Goal: Information Seeking & Learning: Learn about a topic

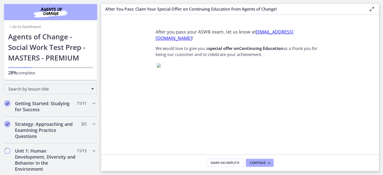
scroll to position [106, 0]
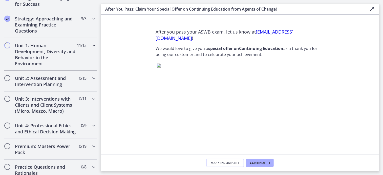
click at [91, 46] on icon "Chapters" at bounding box center [94, 45] width 6 height 6
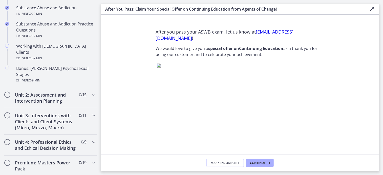
scroll to position [346, 0]
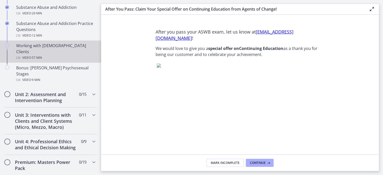
click at [6, 43] on icon "Chapters" at bounding box center [7, 45] width 4 height 4
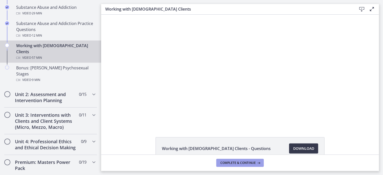
click at [229, 162] on span "Complete & continue" at bounding box center [237, 163] width 35 height 4
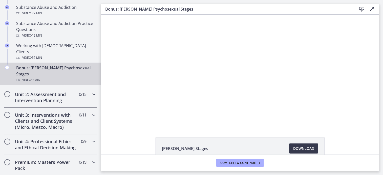
click at [91, 91] on icon "Chapters" at bounding box center [94, 94] width 6 height 6
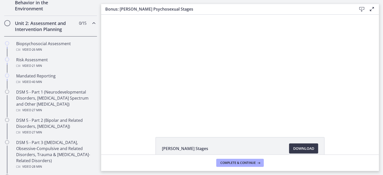
scroll to position [158, 0]
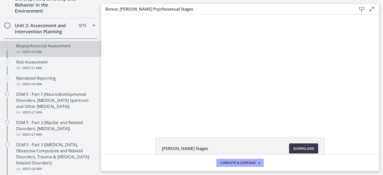
click at [66, 50] on div "Video · 26 min" at bounding box center [55, 52] width 79 height 6
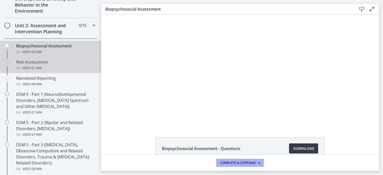
click at [60, 71] on link "Risk Assessment Video · 21 min" at bounding box center [50, 65] width 101 height 16
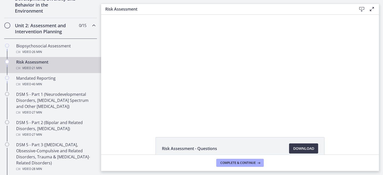
scroll to position [29, 0]
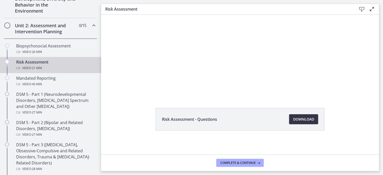
click at [301, 117] on span "Download Opens in a new window" at bounding box center [303, 119] width 21 height 6
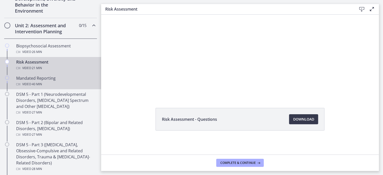
click at [43, 76] on div "Mandated Reporting Video · 40 min" at bounding box center [55, 81] width 79 height 12
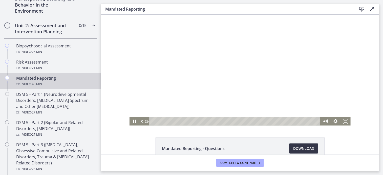
click at [300, 148] on span "Download Opens in a new window" at bounding box center [303, 149] width 21 height 6
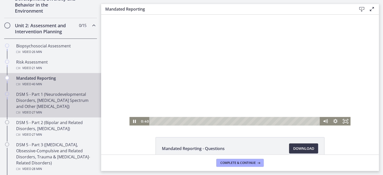
click at [47, 96] on div "DSM 5 - Part 1 (Neurodevelopmental Disorders, [MEDICAL_DATA] Spectrum and Other…" at bounding box center [55, 103] width 79 height 24
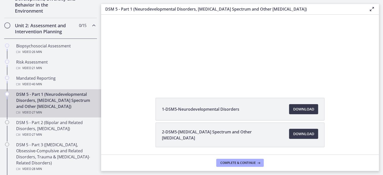
scroll to position [45, 0]
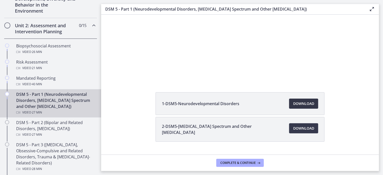
click at [294, 106] on span "Download Opens in a new window" at bounding box center [303, 104] width 21 height 6
click at [308, 126] on span "Download Opens in a new window" at bounding box center [303, 129] width 21 height 6
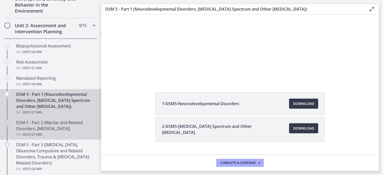
click at [40, 135] on span "· 27 min" at bounding box center [36, 135] width 11 height 6
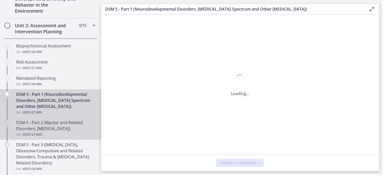
scroll to position [0, 0]
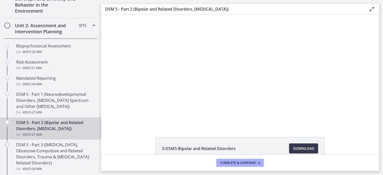
scroll to position [54, 0]
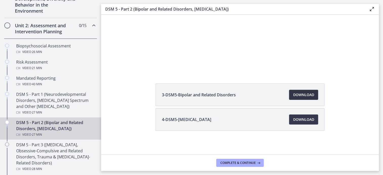
click at [305, 95] on span "Download Opens in a new window" at bounding box center [303, 95] width 21 height 6
click at [310, 120] on span "Download Opens in a new window" at bounding box center [303, 120] width 21 height 6
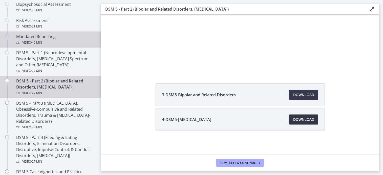
scroll to position [210, 0]
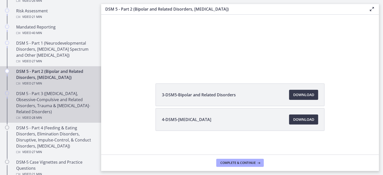
click at [49, 112] on div "DSM 5 - Part 3 ([MEDICAL_DATA], Obsessive-Compulsive and Related Disorders, Tra…" at bounding box center [55, 106] width 79 height 30
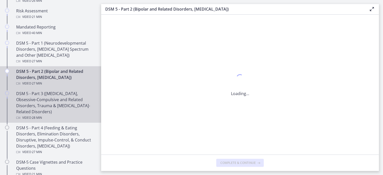
scroll to position [0, 0]
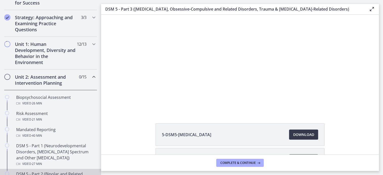
scroll to position [105, 0]
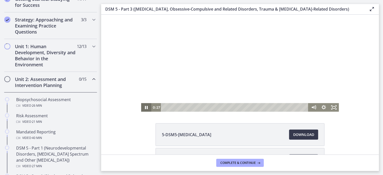
click at [145, 109] on icon "Pause" at bounding box center [146, 107] width 10 height 9
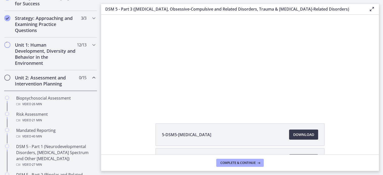
scroll to position [106, 0]
click at [91, 45] on icon "Chapters" at bounding box center [94, 45] width 6 height 6
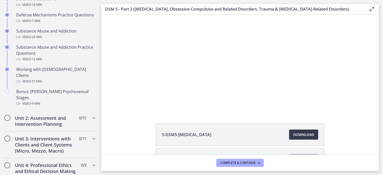
scroll to position [323, 0]
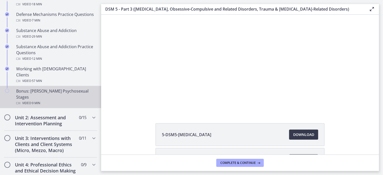
click at [63, 88] on div "Bonus: [PERSON_NAME] Psychosexual Stages Video · 9 min" at bounding box center [55, 97] width 79 height 18
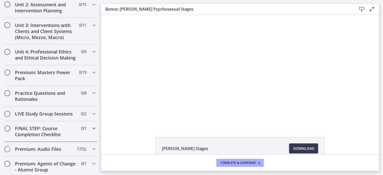
scroll to position [437, 0]
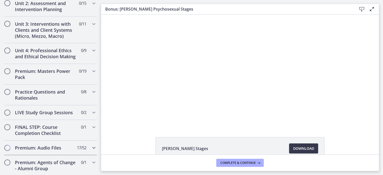
click at [60, 145] on div "Premium: Audio Files 17 / 52 Completed" at bounding box center [50, 148] width 93 height 15
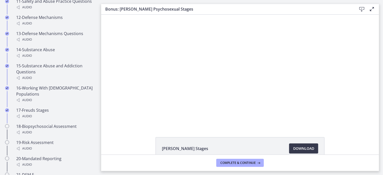
scroll to position [511, 0]
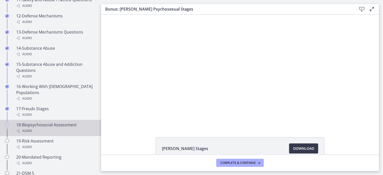
click at [62, 124] on div "18-Biopsychosocial Assessment Audio" at bounding box center [55, 128] width 79 height 12
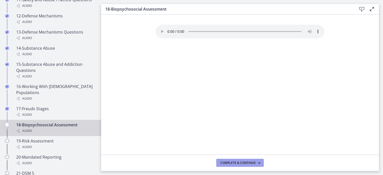
click at [227, 163] on span "Complete & continue" at bounding box center [237, 163] width 35 height 4
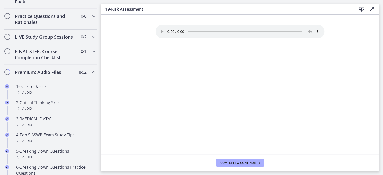
scroll to position [256, 0]
click at [91, 76] on icon "Chapters" at bounding box center [94, 72] width 6 height 6
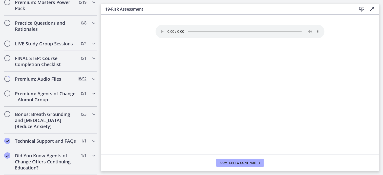
click at [51, 95] on h2 "Premium: Agents of Change - Alumni Group" at bounding box center [46, 97] width 62 height 12
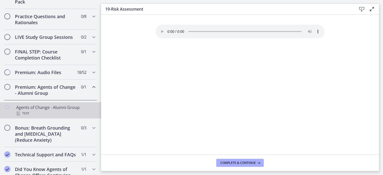
click at [61, 113] on div "Agents of Change - Alumni Group Text" at bounding box center [55, 111] width 79 height 12
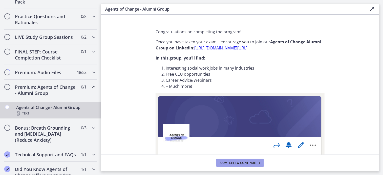
click at [227, 164] on span "Complete & continue" at bounding box center [237, 163] width 35 height 4
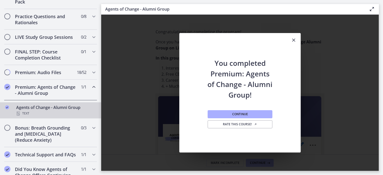
click at [91, 90] on icon "Chapters" at bounding box center [94, 87] width 6 height 6
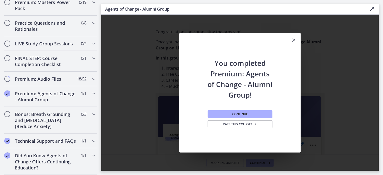
click at [293, 38] on icon "Close" at bounding box center [293, 40] width 6 height 6
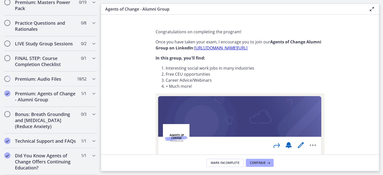
scroll to position [260, 0]
click at [39, 114] on h2 "Bonus: Breath Grounding and [MEDICAL_DATA] (Reduce Anxiety)" at bounding box center [46, 120] width 62 height 18
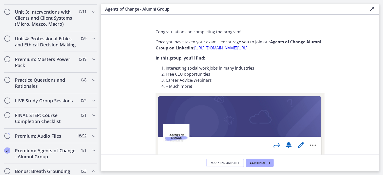
scroll to position [193, 0]
click at [51, 125] on h2 "FINAL STEP: Course Completion Checklist" at bounding box center [46, 119] width 62 height 12
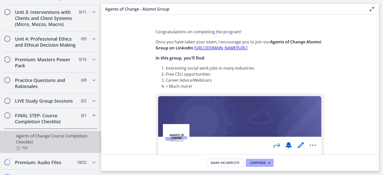
click at [46, 145] on div "Agents of Change Course Completion Checklist PDF" at bounding box center [55, 142] width 79 height 18
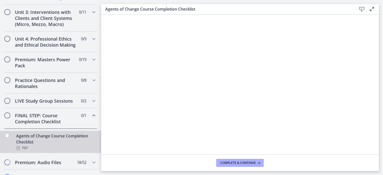
click at [55, 125] on h2 "FINAL STEP: Course Completion Checklist" at bounding box center [46, 119] width 62 height 12
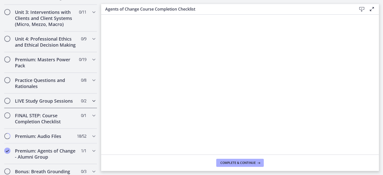
click at [59, 104] on h2 "LIVE Study Group Sessions" at bounding box center [46, 101] width 62 height 6
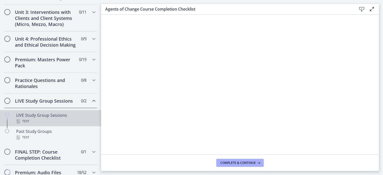
click at [40, 122] on div "LIVE Study Group Sessions Text" at bounding box center [55, 118] width 79 height 12
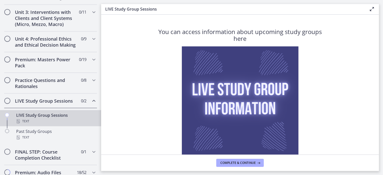
scroll to position [43, 0]
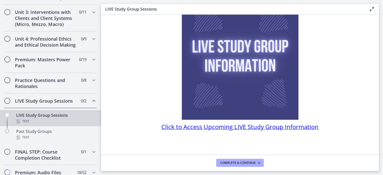
click at [187, 127] on span "Click to Access Upcoming LIVE Study Group Information" at bounding box center [239, 127] width 157 height 8
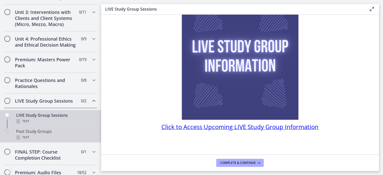
click at [35, 141] on div "Text" at bounding box center [55, 138] width 79 height 6
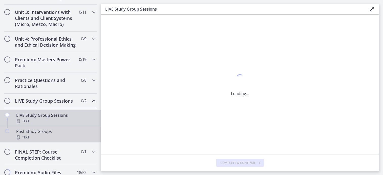
scroll to position [0, 0]
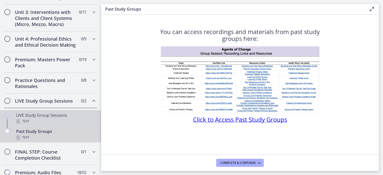
click at [60, 119] on div "LIVE Study Group Sessions Text" at bounding box center [55, 118] width 79 height 12
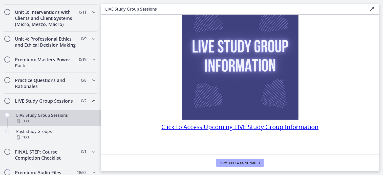
scroll to position [29, 0]
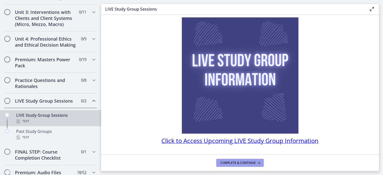
click at [231, 164] on span "Complete & continue" at bounding box center [237, 163] width 35 height 4
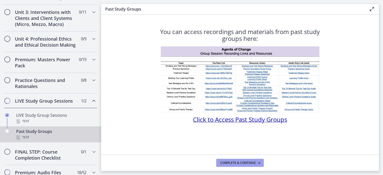
click at [241, 164] on span "Complete & continue" at bounding box center [237, 163] width 35 height 4
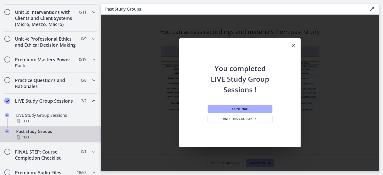
click at [293, 46] on icon "Close" at bounding box center [293, 45] width 6 height 6
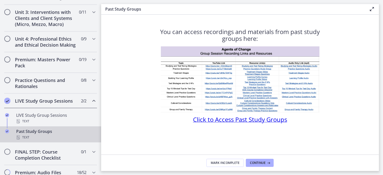
click at [57, 104] on h2 "LIVE Study Group Sessions" at bounding box center [46, 101] width 62 height 6
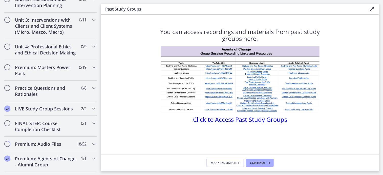
scroll to position [185, 0]
click at [50, 74] on h2 "Premium: Masters Power Pack" at bounding box center [46, 70] width 62 height 12
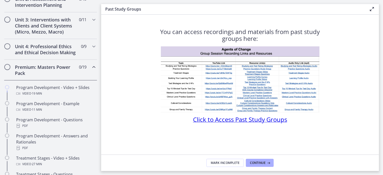
click at [50, 74] on h2 "Premium: Masters Power Pack" at bounding box center [46, 70] width 62 height 12
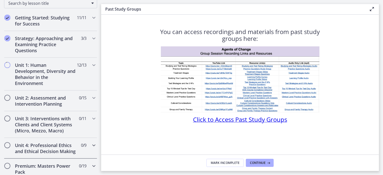
scroll to position [83, 0]
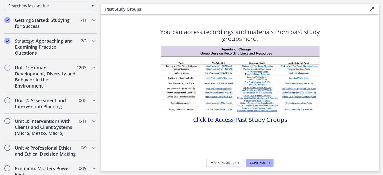
click at [48, 83] on h2 "Unit 1: Human Development, Diversity and Behavior in the Environment" at bounding box center [46, 77] width 62 height 24
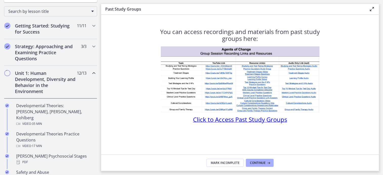
scroll to position [73, 0]
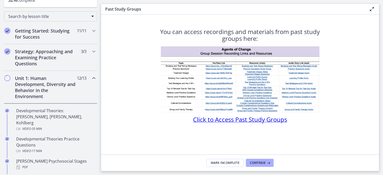
click at [48, 86] on h2 "Unit 1: Human Development, Diversity and Behavior in the Environment" at bounding box center [46, 87] width 62 height 24
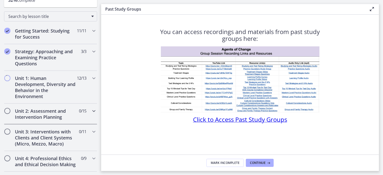
click at [35, 110] on h2 "Unit 2: Assessment and Intervention Planning" at bounding box center [46, 114] width 62 height 12
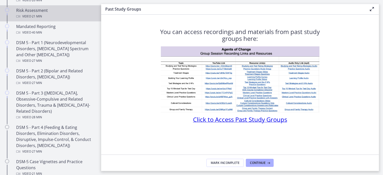
scroll to position [212, 0]
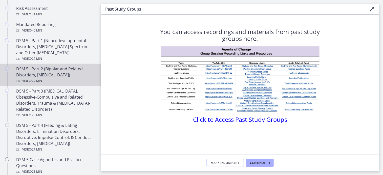
click at [36, 78] on span "· 27 min" at bounding box center [36, 81] width 11 height 6
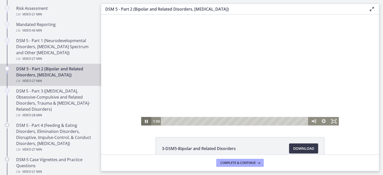
scroll to position [54, 0]
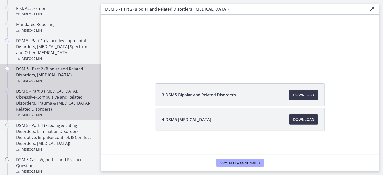
click at [61, 97] on div "DSM 5 - Part 3 ([MEDICAL_DATA], Obsessive-Compulsive and Related Disorders, Tra…" at bounding box center [55, 103] width 79 height 30
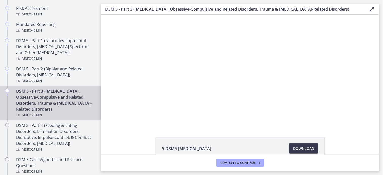
scroll to position [79, 0]
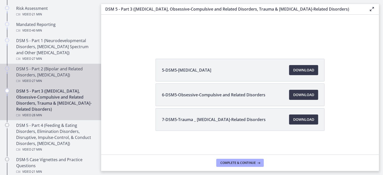
click at [48, 73] on div "DSM 5 - Part 2 (Bipolar and Related Disorders, [MEDICAL_DATA]) Video · 27 min" at bounding box center [55, 75] width 79 height 18
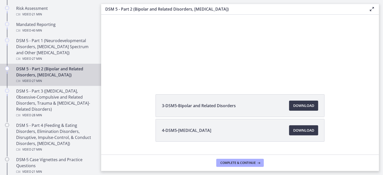
scroll to position [44, 0]
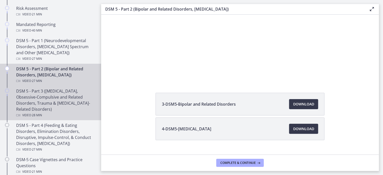
click at [59, 98] on div "DSM 5 - Part 3 ([MEDICAL_DATA], Obsessive-Compulsive and Related Disorders, Tra…" at bounding box center [55, 103] width 79 height 30
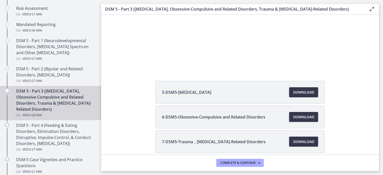
scroll to position [62, 0]
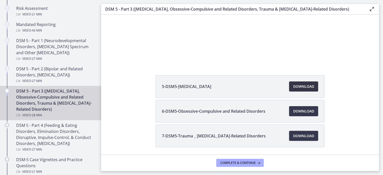
click at [308, 84] on span "Download Opens in a new window" at bounding box center [303, 87] width 21 height 6
click at [293, 114] on span "Download Opens in a new window" at bounding box center [303, 111] width 21 height 6
click at [295, 138] on span "Download Opens in a new window" at bounding box center [303, 136] width 21 height 6
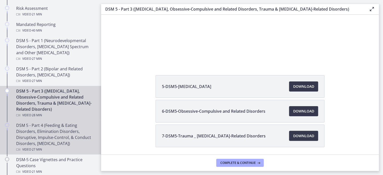
click at [64, 132] on div "DSM 5 - Part 4 (Feeding & Eating Disorders, Elimination Disorders, Disruptive, …" at bounding box center [55, 138] width 79 height 30
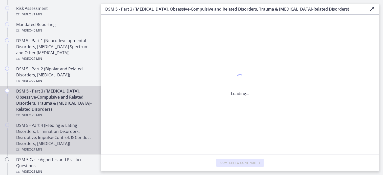
scroll to position [0, 0]
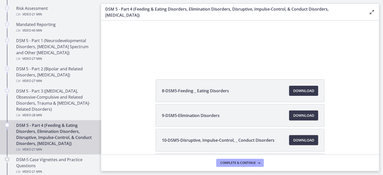
scroll to position [59, 0]
click at [300, 94] on link "Download Opens in a new window" at bounding box center [303, 91] width 29 height 10
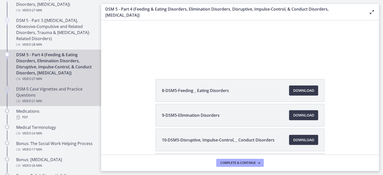
scroll to position [285, 0]
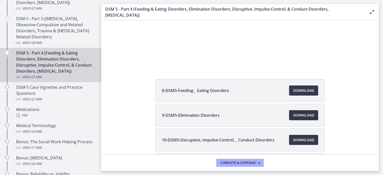
click at [307, 118] on span "Download Opens in a new window" at bounding box center [303, 115] width 21 height 6
click at [299, 144] on link "Download Opens in a new window" at bounding box center [303, 140] width 29 height 10
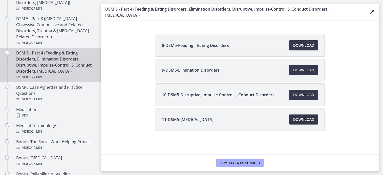
click at [297, 122] on span "Download Opens in a new window" at bounding box center [303, 120] width 21 height 6
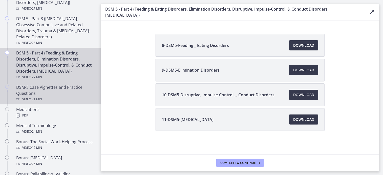
click at [58, 96] on div "DSM-5 Case Vignettes and Practice Questions Video · 21 min" at bounding box center [55, 93] width 79 height 18
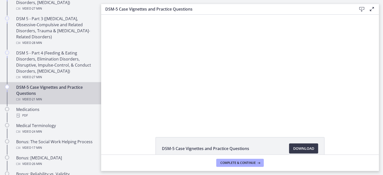
scroll to position [29, 0]
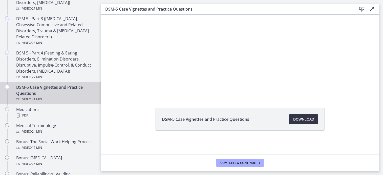
click at [307, 118] on span "Download Opens in a new window" at bounding box center [303, 119] width 21 height 6
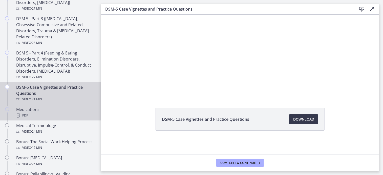
click at [41, 108] on div "Medications PDF" at bounding box center [55, 113] width 79 height 12
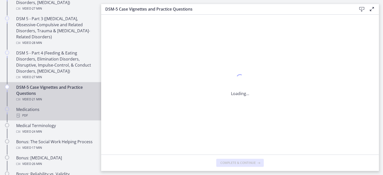
scroll to position [0, 0]
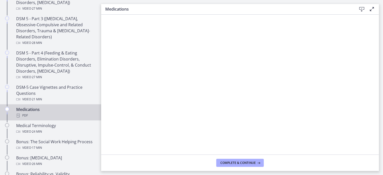
click at [361, 9] on icon at bounding box center [361, 9] width 6 height 6
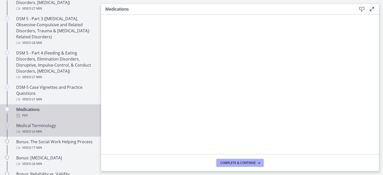
click at [49, 127] on div "Medical Terminology Video · 24 min" at bounding box center [55, 129] width 79 height 12
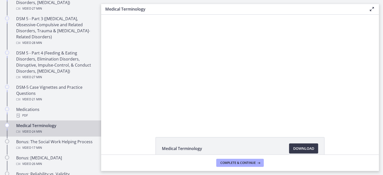
scroll to position [29, 0]
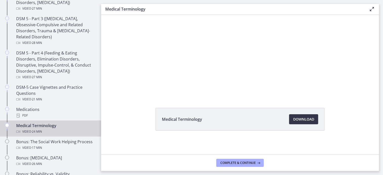
click at [293, 118] on span "Download Opens in a new window" at bounding box center [303, 119] width 21 height 6
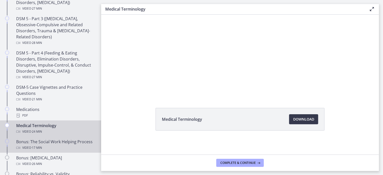
click at [34, 145] on div "Bonus: The Social Work Helping Process Video · 17 min" at bounding box center [55, 145] width 79 height 12
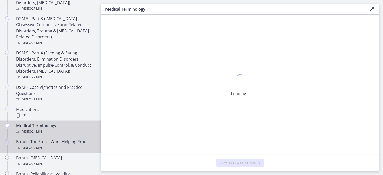
scroll to position [0, 0]
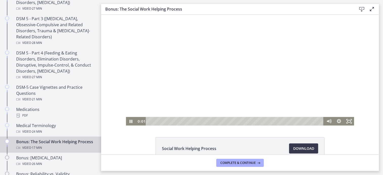
scroll to position [29, 0]
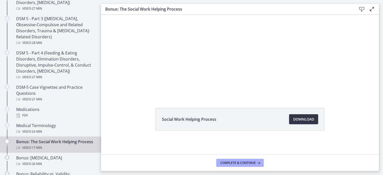
click at [306, 122] on span "Download Opens in a new window" at bounding box center [303, 119] width 21 height 6
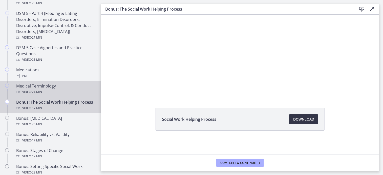
scroll to position [326, 0]
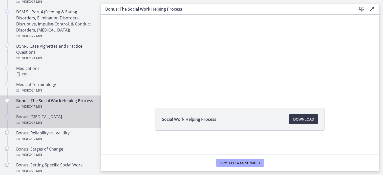
click at [63, 126] on div "Video · 26 min" at bounding box center [55, 123] width 79 height 6
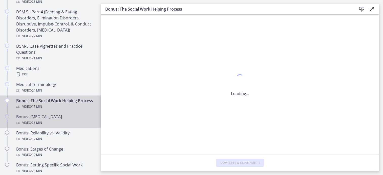
scroll to position [0, 0]
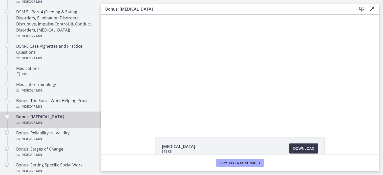
scroll to position [29, 0]
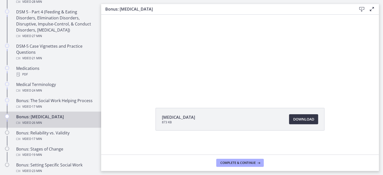
click at [299, 121] on span "Download Opens in a new window" at bounding box center [303, 119] width 21 height 6
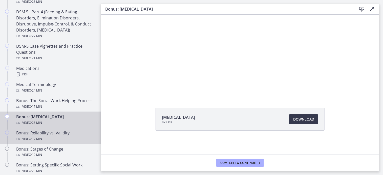
click at [44, 140] on div "Bonus: Reliability vs. Validity Video · 17 min" at bounding box center [55, 136] width 79 height 12
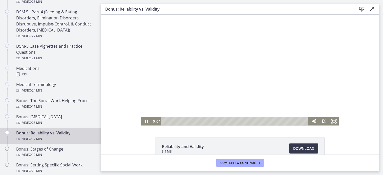
scroll to position [29, 0]
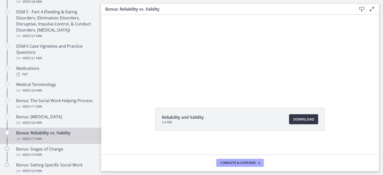
click at [304, 120] on span "Download Opens in a new window" at bounding box center [303, 119] width 21 height 6
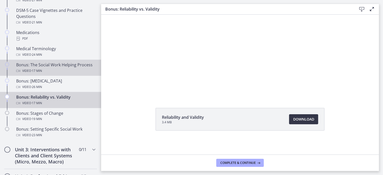
scroll to position [362, 0]
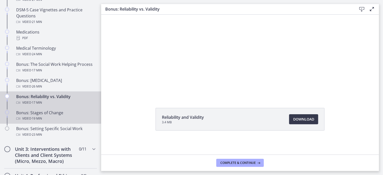
click at [63, 121] on div "Bonus: Stages of Change Video · 19 min" at bounding box center [55, 116] width 79 height 12
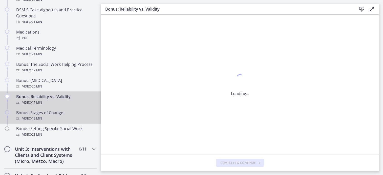
scroll to position [0, 0]
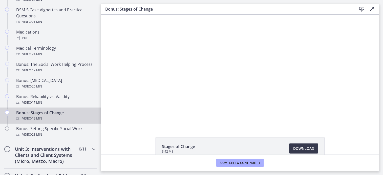
scroll to position [29, 0]
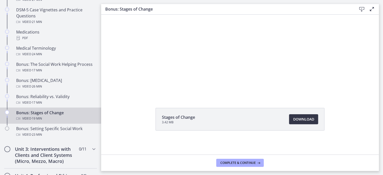
click at [298, 124] on link "Download Opens in a new window" at bounding box center [303, 119] width 29 height 10
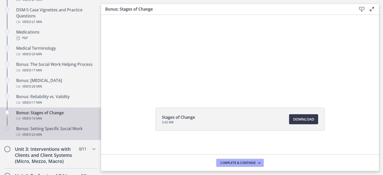
click at [68, 138] on div "Video · 23 min" at bounding box center [55, 135] width 79 height 6
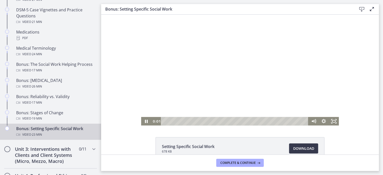
scroll to position [29, 0]
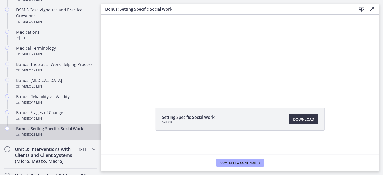
click at [300, 122] on span "Download Opens in a new window" at bounding box center [303, 119] width 21 height 6
